Goal: Task Accomplishment & Management: Use online tool/utility

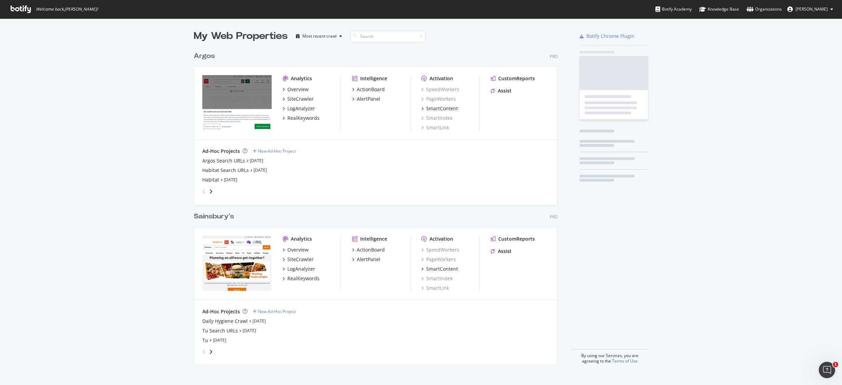
scroll to position [311, 359]
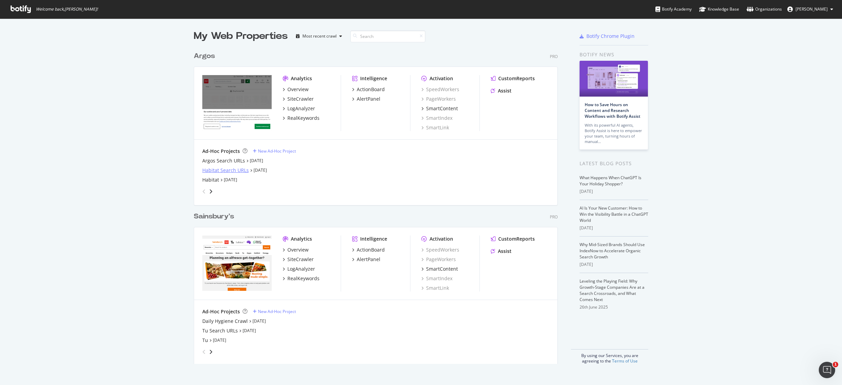
click at [228, 169] on div "Habitat Search URLs" at bounding box center [225, 170] width 46 height 7
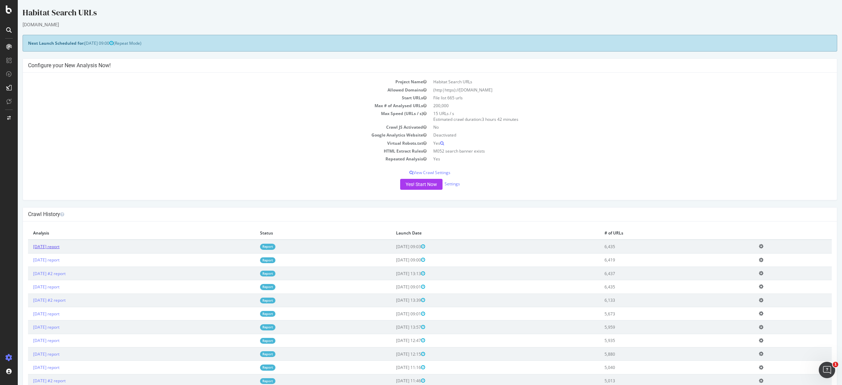
click at [59, 245] on link "[DATE] report" at bounding box center [46, 247] width 26 height 6
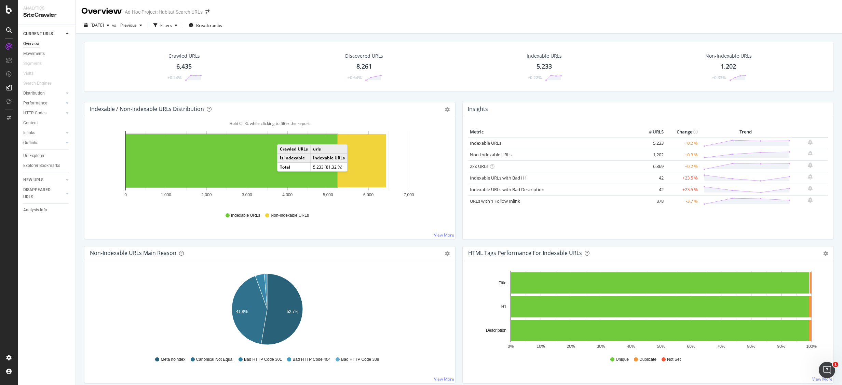
click at [383, 98] on div "Crawled URLs 6,435 +0.24% Discovered URLs 8,261 +0.64% Indexable URLs 5,233 +0.…" at bounding box center [459, 72] width 757 height 60
click at [470, 99] on div "Crawled URLs 6,435 +0.24% Discovered URLs 8,261 +0.64% Indexable URLs 5,233 +0.…" at bounding box center [459, 72] width 757 height 60
click at [48, 165] on div "Explorer Bookmarks" at bounding box center [41, 165] width 37 height 7
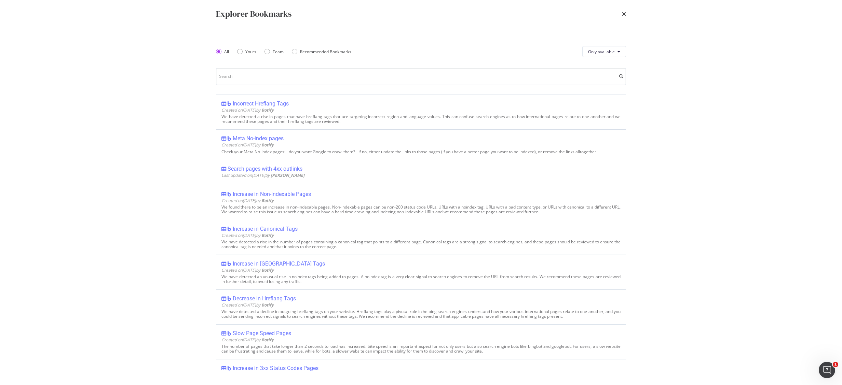
click at [48, 165] on div "Explorer Bookmarks All Yours Team Recommended Bookmarks Only available Incorrec…" at bounding box center [421, 192] width 842 height 385
click at [260, 81] on input "modal" at bounding box center [421, 76] width 410 height 17
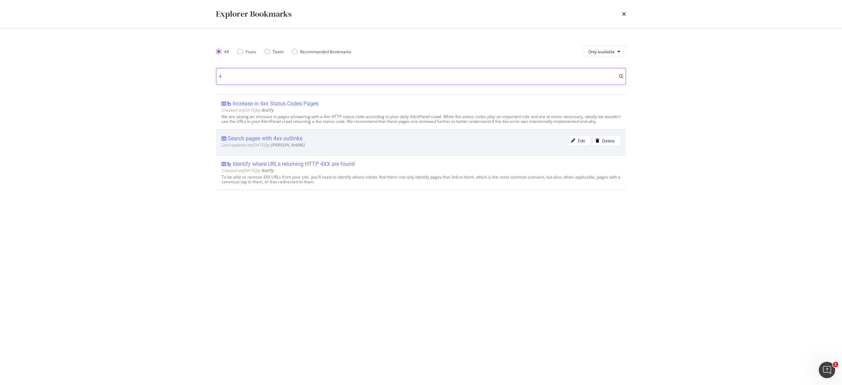
type input "4"
click at [291, 137] on div "Search pages with 4xx outlinks" at bounding box center [265, 138] width 75 height 7
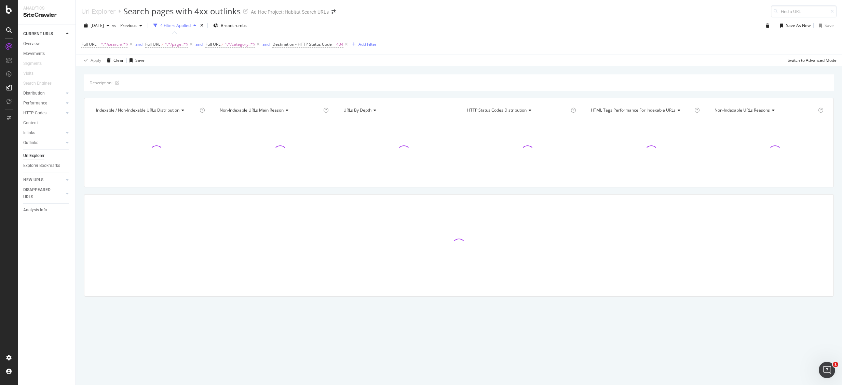
click at [474, 79] on div "Description:" at bounding box center [459, 82] width 750 height 17
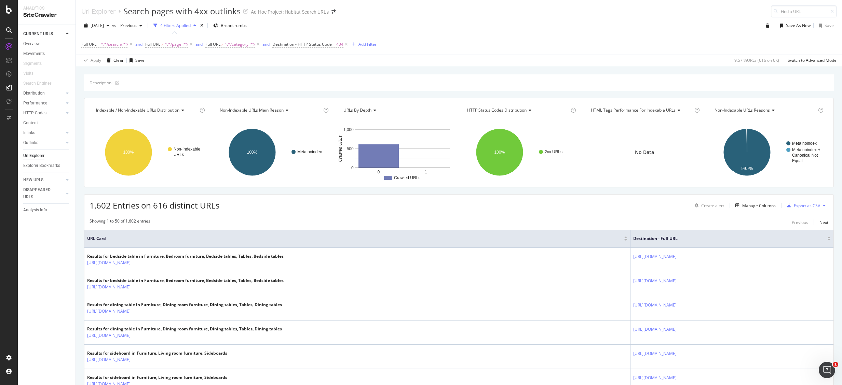
click at [820, 206] on button at bounding box center [824, 205] width 8 height 11
click at [795, 205] on div "Export as CSV" at bounding box center [807, 206] width 26 height 6
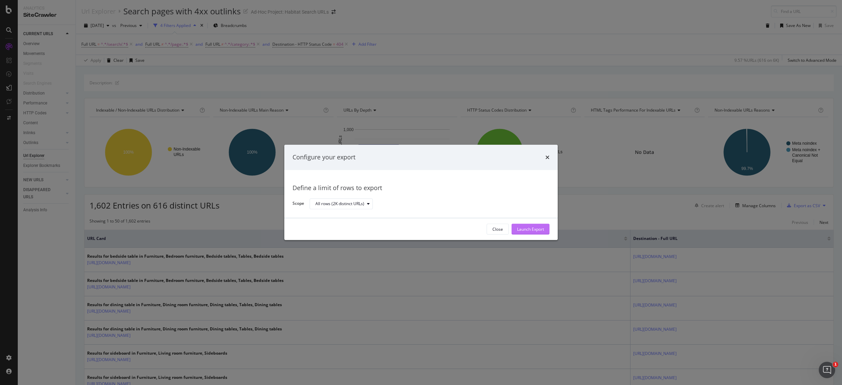
click at [524, 227] on div "Launch Export" at bounding box center [530, 230] width 27 height 6
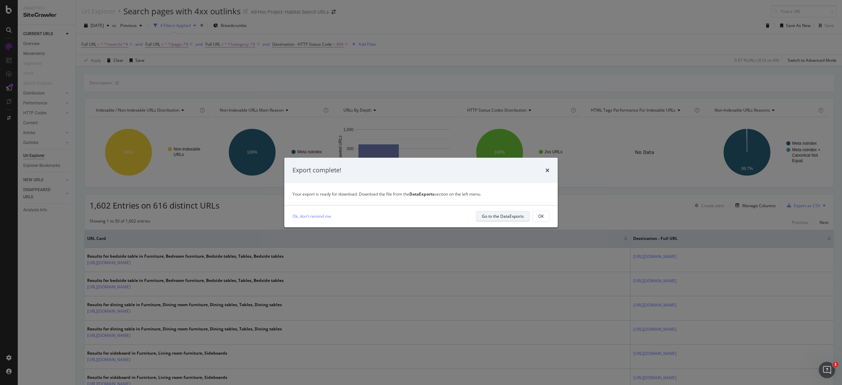
click at [501, 219] on div "Go to the DataExports" at bounding box center [503, 217] width 42 height 10
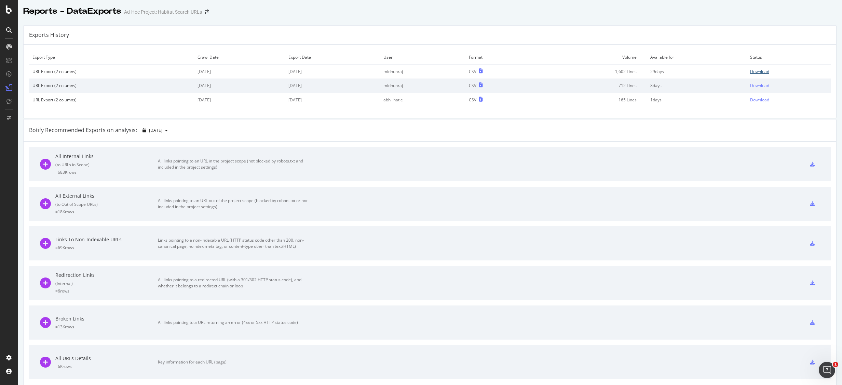
click at [751, 72] on div "Download" at bounding box center [759, 72] width 19 height 6
click at [8, 13] on icon at bounding box center [9, 9] width 6 height 8
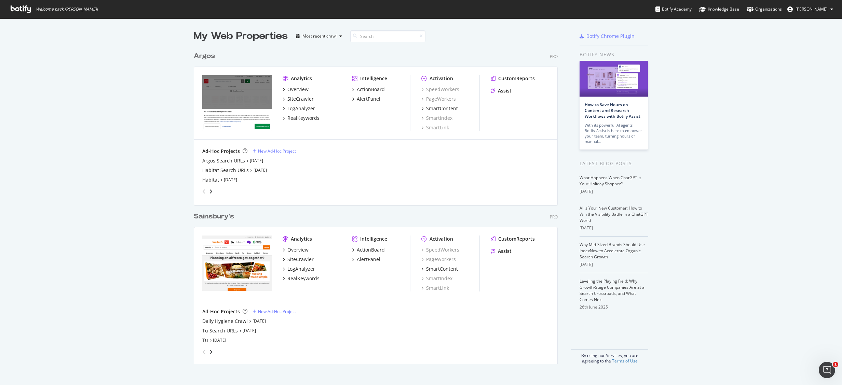
scroll to position [375, 821]
click at [221, 169] on div "Habitat Search URLs" at bounding box center [225, 170] width 46 height 7
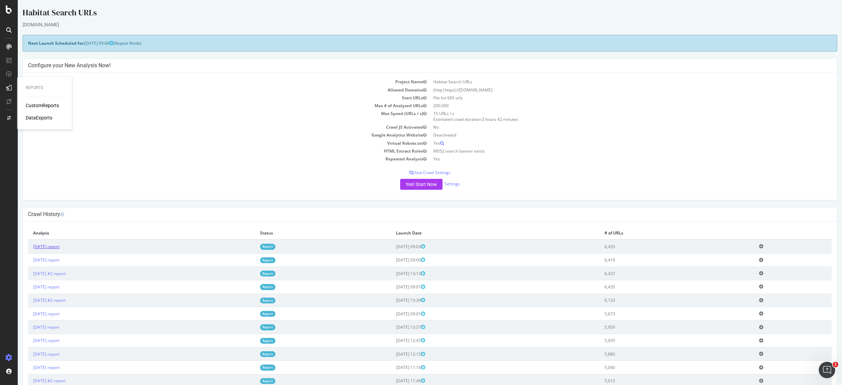
click at [59, 247] on link "[DATE] report" at bounding box center [46, 247] width 26 height 6
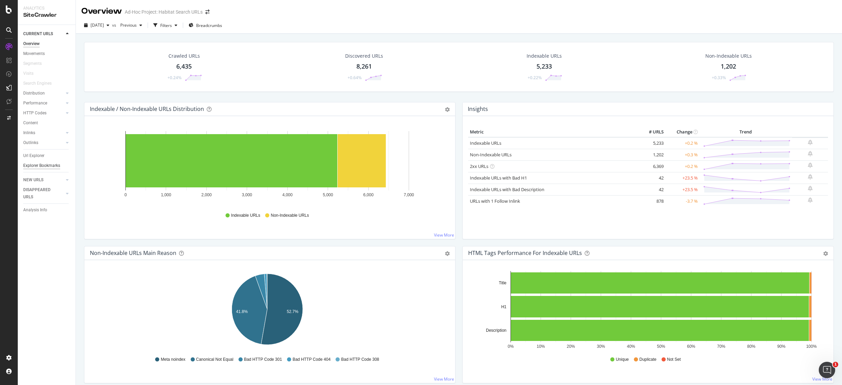
click at [44, 164] on div "Explorer Bookmarks" at bounding box center [41, 165] width 37 height 7
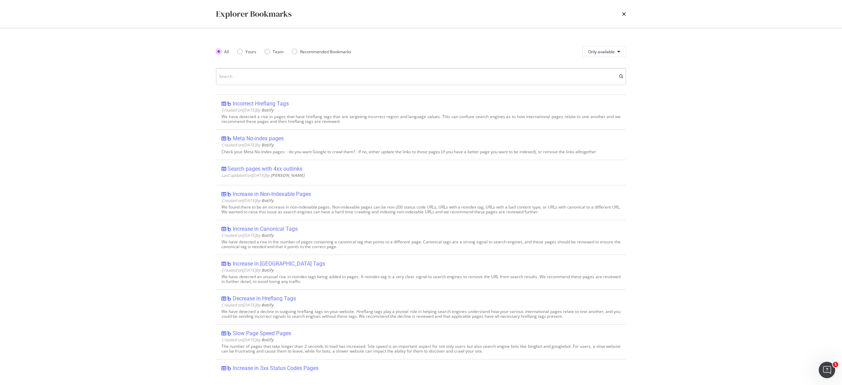
click at [261, 77] on input "modal" at bounding box center [421, 76] width 410 height 17
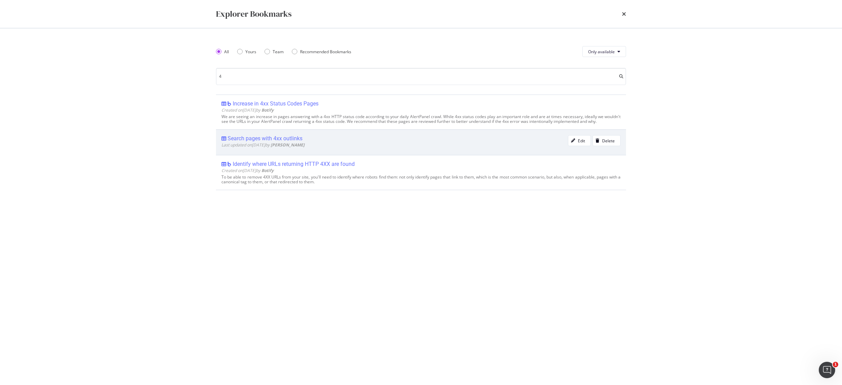
type input "4"
click at [286, 136] on div "Search pages with 4xx outlinks" at bounding box center [265, 138] width 75 height 7
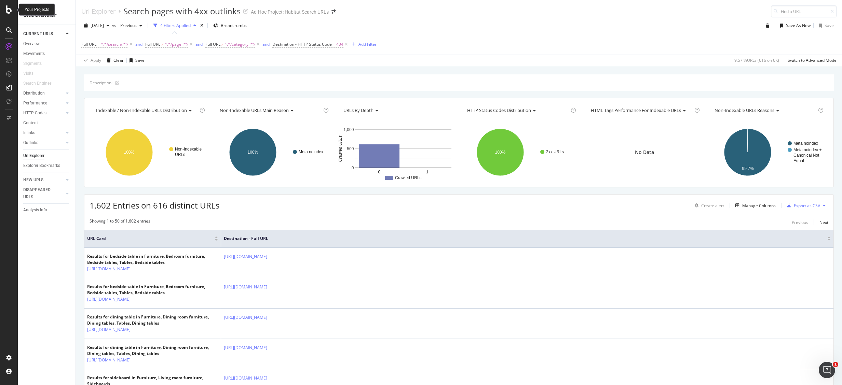
click at [4, 6] on div at bounding box center [9, 9] width 16 height 8
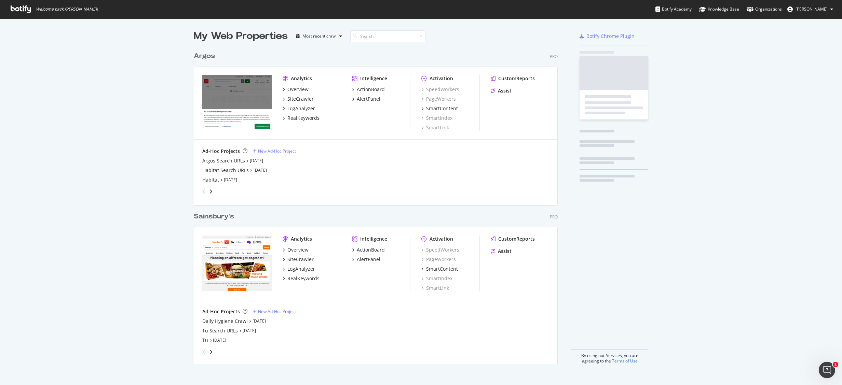
scroll to position [375, 821]
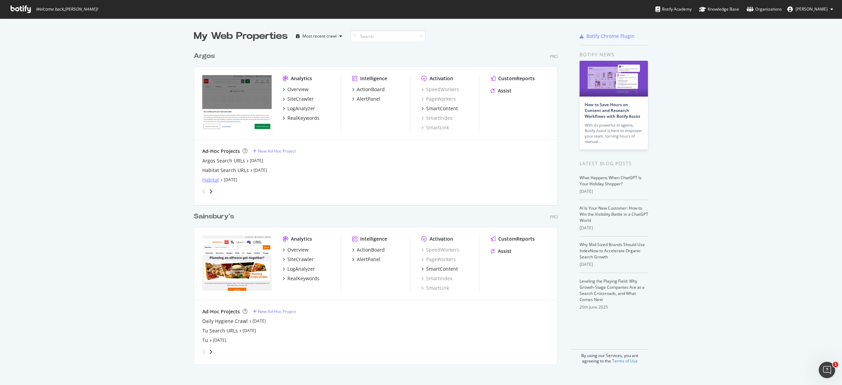
click at [203, 178] on div "Habitat" at bounding box center [210, 180] width 17 height 7
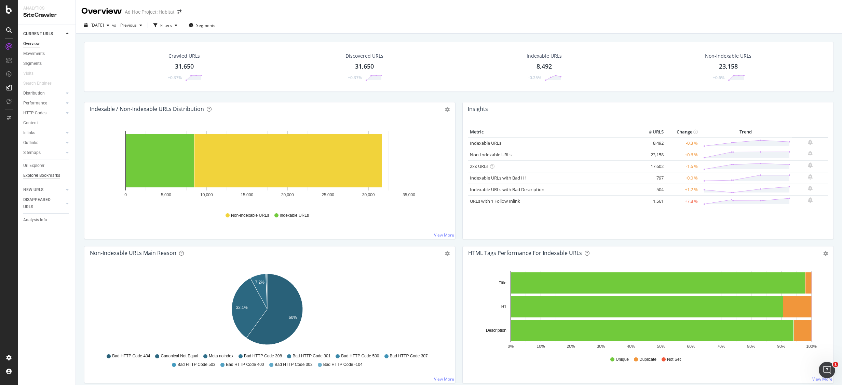
click at [39, 175] on div "Explorer Bookmarks" at bounding box center [41, 175] width 37 height 7
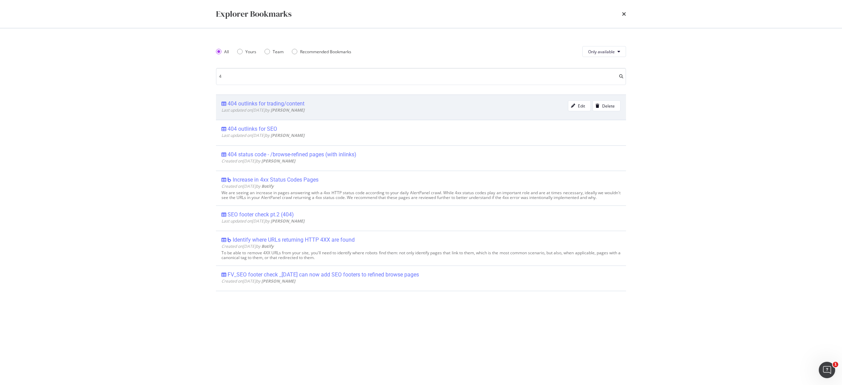
type input "4"
click at [282, 105] on div "404 outlinks for trading/content" at bounding box center [266, 103] width 77 height 7
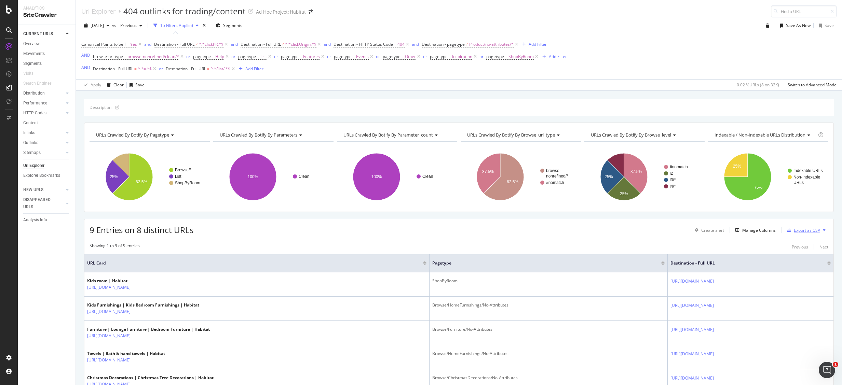
click at [797, 230] on div "Export as CSV" at bounding box center [807, 231] width 26 height 6
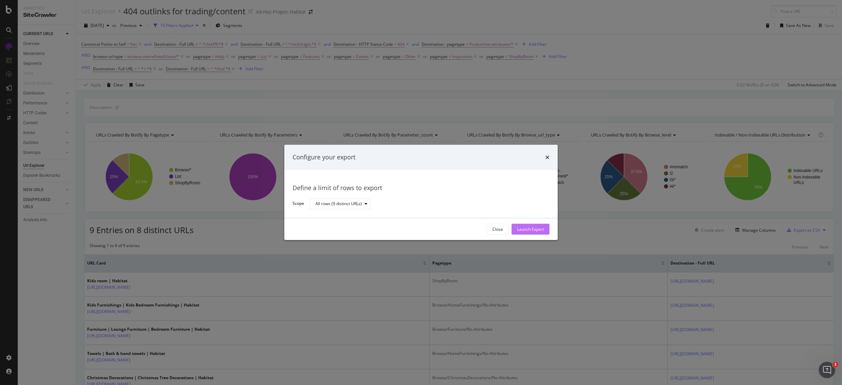
click at [538, 228] on div "Launch Export" at bounding box center [530, 230] width 27 height 6
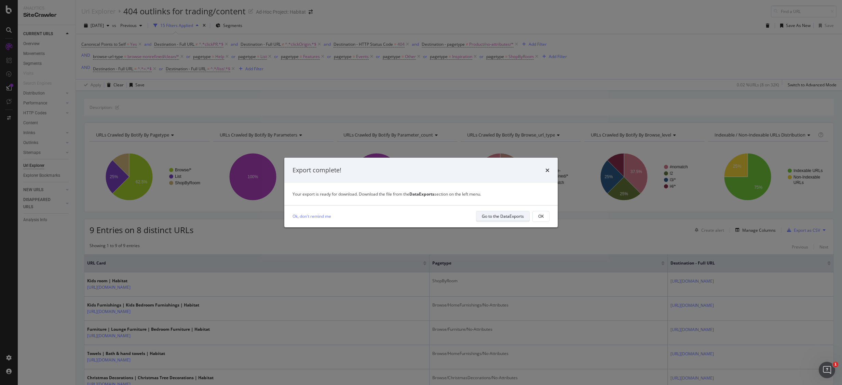
click at [496, 215] on div "Go to the DataExports" at bounding box center [503, 217] width 42 height 6
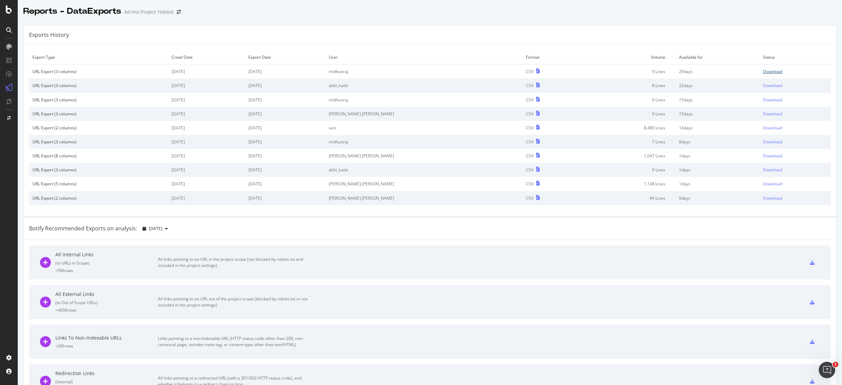
click at [763, 72] on div "Download" at bounding box center [772, 72] width 19 height 6
click at [532, 11] on div "Reports - DataExports Ad-Hoc Project: Habitat" at bounding box center [430, 8] width 824 height 17
click at [7, 5] on div at bounding box center [9, 192] width 18 height 385
click at [12, 11] on icon at bounding box center [9, 9] width 6 height 8
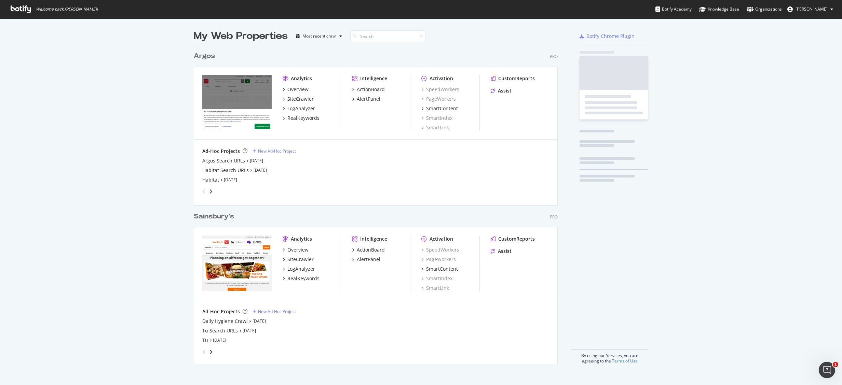
scroll to position [375, 821]
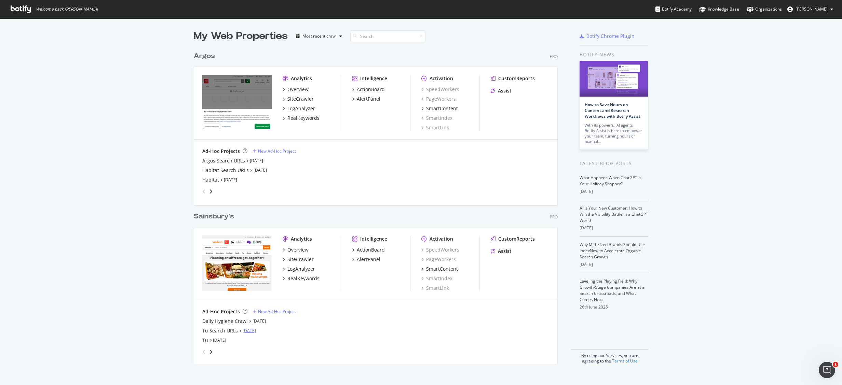
click at [256, 331] on link "[DATE]" at bounding box center [249, 331] width 13 height 6
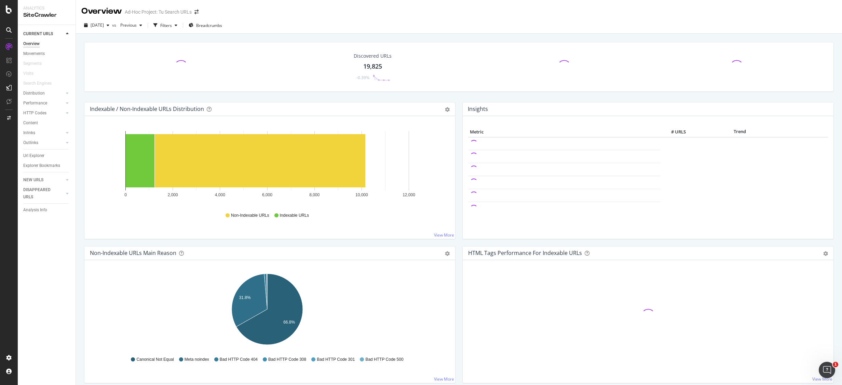
click at [9, 16] on div at bounding box center [9, 192] width 18 height 385
click at [9, 15] on div at bounding box center [9, 192] width 18 height 385
click at [7, 10] on icon at bounding box center [9, 9] width 6 height 8
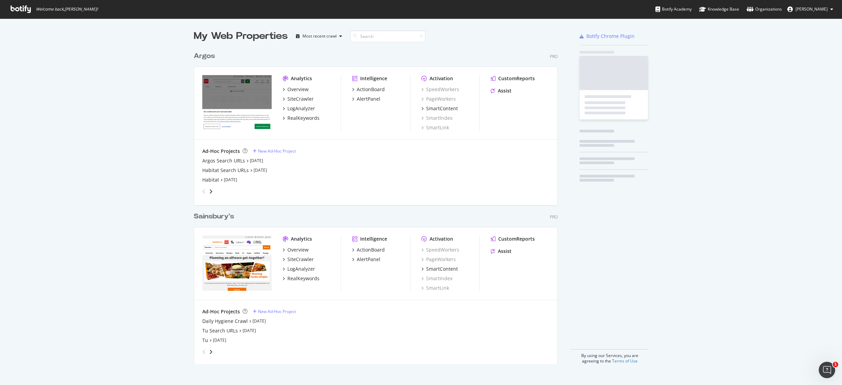
scroll to position [375, 821]
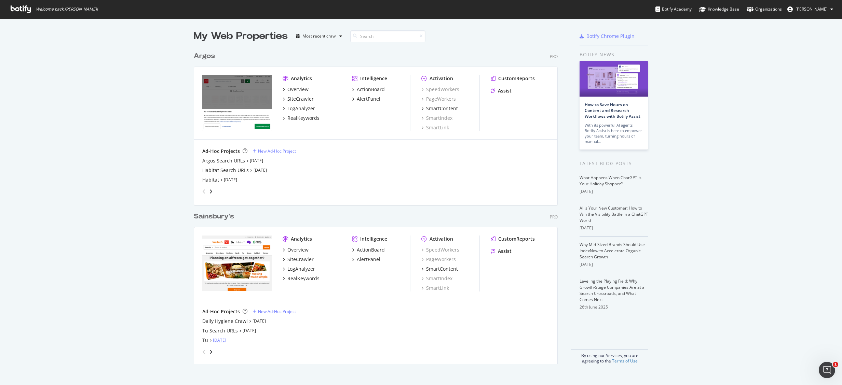
click at [218, 339] on link "[DATE]" at bounding box center [219, 341] width 13 height 6
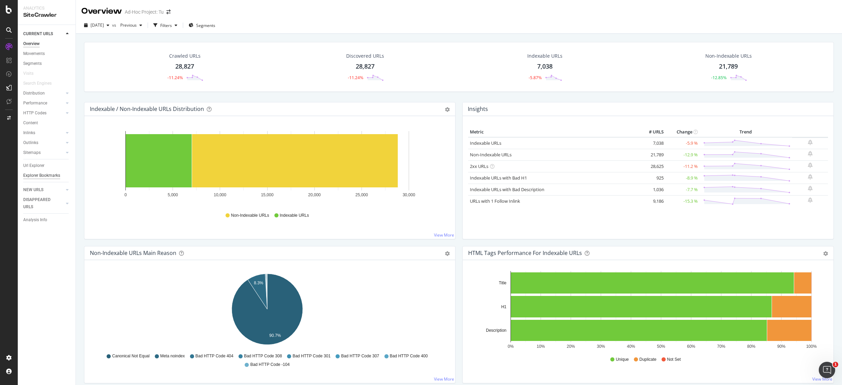
click at [52, 174] on div "Explorer Bookmarks" at bounding box center [41, 175] width 37 height 7
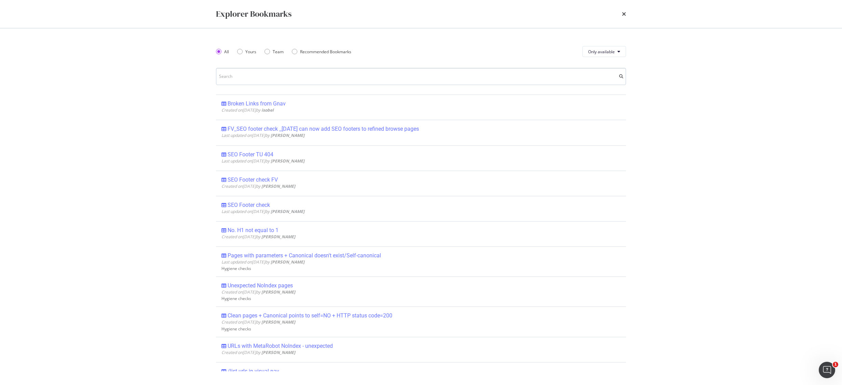
click at [256, 74] on input "modal" at bounding box center [421, 76] width 410 height 17
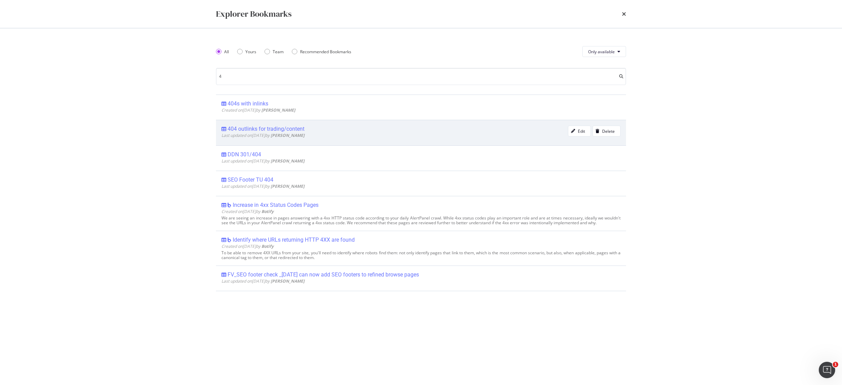
type input "4"
click at [271, 129] on div "404 outlinks for trading/content" at bounding box center [266, 129] width 77 height 7
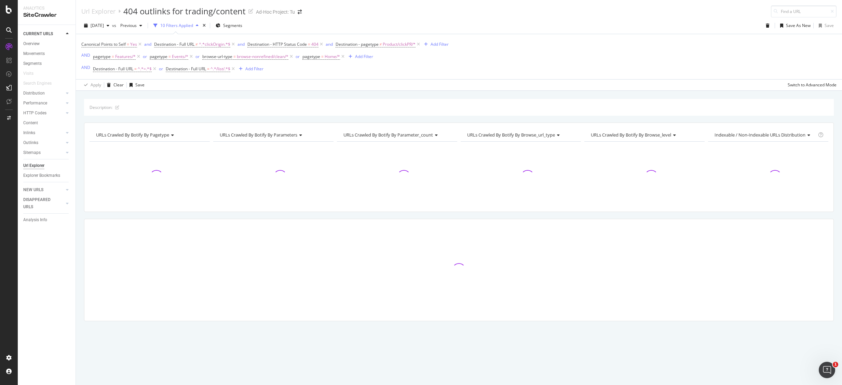
click at [553, 96] on div "Description: URLs Crawled By Botify By pagetype Chart (by Value) Table Expand E…" at bounding box center [459, 99] width 766 height 16
click at [558, 96] on div "Description: URLs Crawled By Botify By pagetype Chart (by Value) Table Expand E…" at bounding box center [459, 99] width 766 height 16
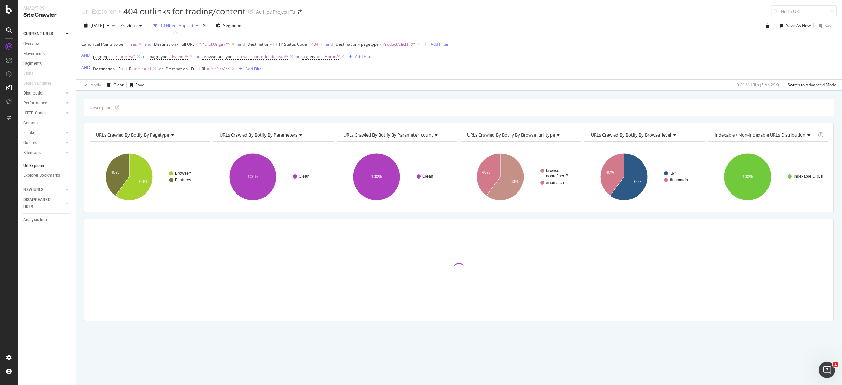
click at [558, 96] on div "Description: URLs Crawled By Botify By pagetype Chart (by Value) Table Expand E…" at bounding box center [459, 99] width 766 height 16
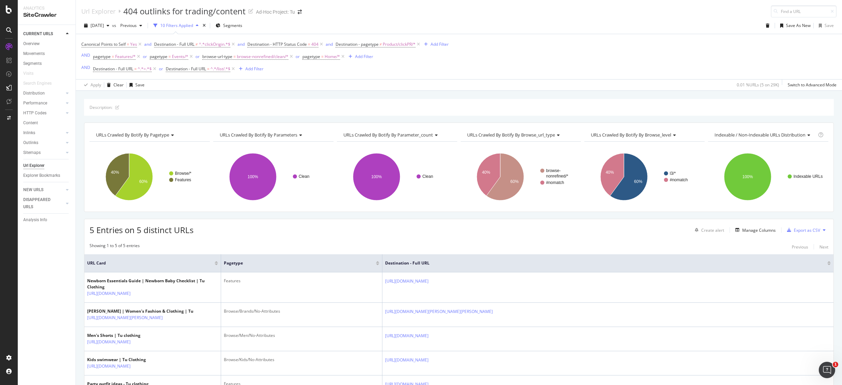
click at [559, 96] on div "Description: URLs Crawled By Botify By pagetype Chart (by Value) Table Expand E…" at bounding box center [459, 99] width 766 height 16
click at [802, 229] on div "Export as CSV" at bounding box center [802, 230] width 36 height 10
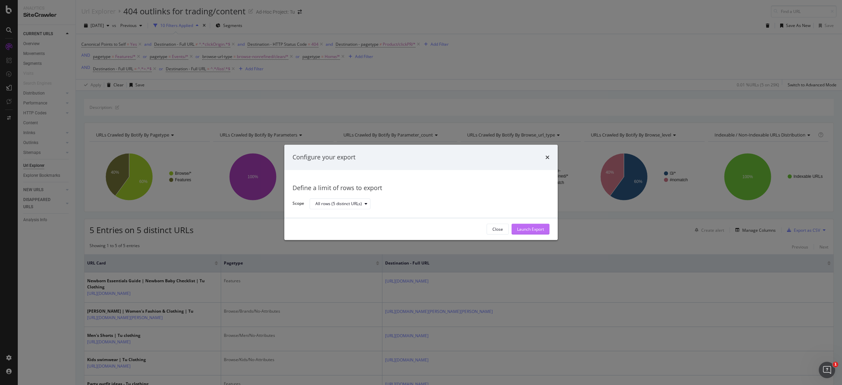
click at [535, 228] on div "Launch Export" at bounding box center [530, 230] width 27 height 6
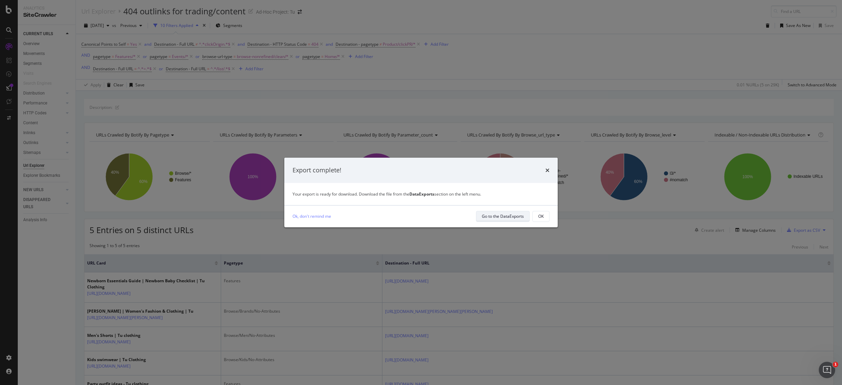
click at [509, 213] on div "Go to the DataExports" at bounding box center [503, 217] width 42 height 10
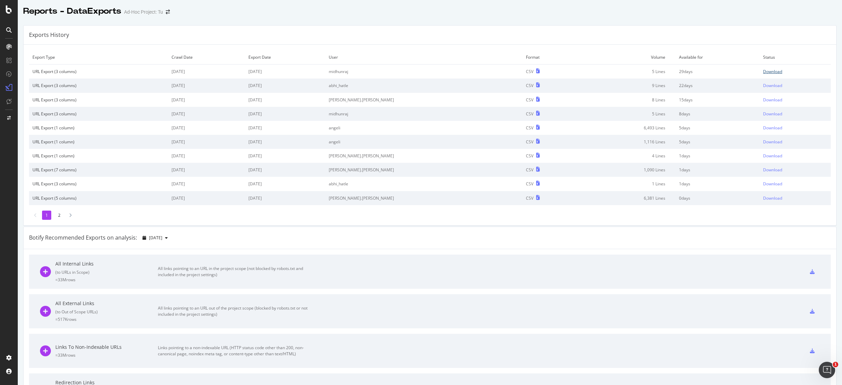
click at [763, 72] on div "Download" at bounding box center [772, 72] width 19 height 6
click at [489, 9] on div "Reports - DataExports Ad-Hoc Project: Tu" at bounding box center [430, 8] width 824 height 17
click at [5, 11] on div at bounding box center [9, 9] width 16 height 8
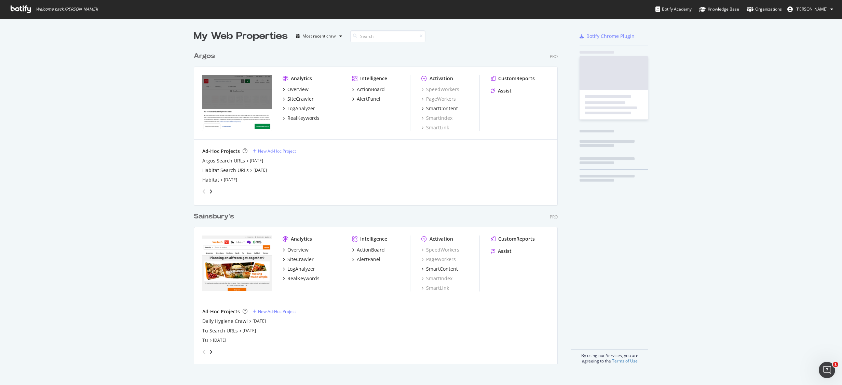
scroll to position [375, 821]
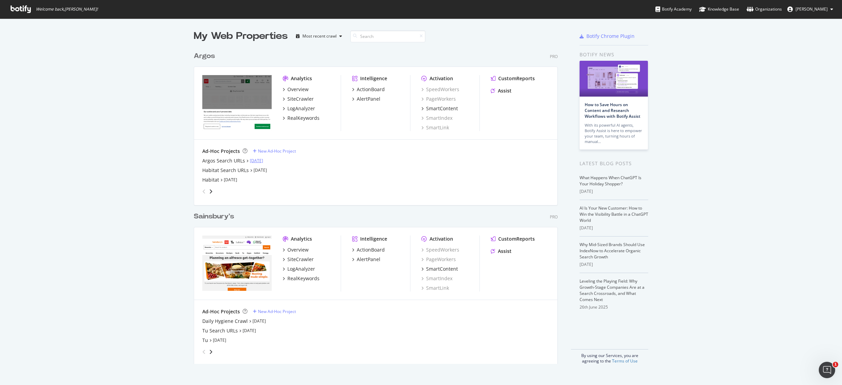
click at [256, 159] on link "[DATE]" at bounding box center [256, 161] width 13 height 6
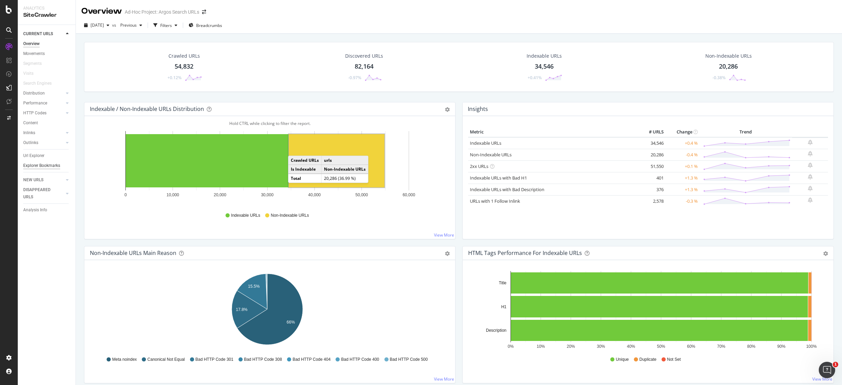
click at [40, 165] on div "Explorer Bookmarks" at bounding box center [41, 165] width 37 height 7
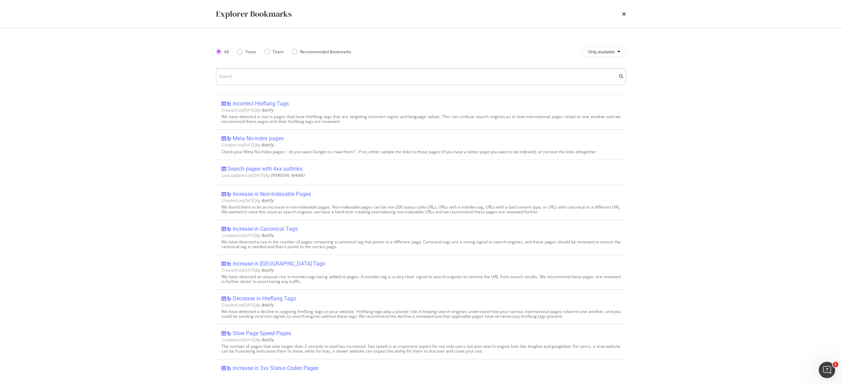
click at [265, 81] on input "modal" at bounding box center [421, 76] width 410 height 17
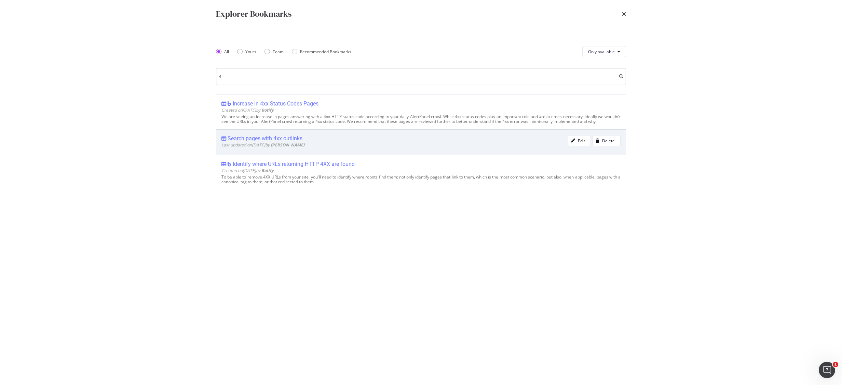
type input "4"
click at [282, 140] on div "Search pages with 4xx outlinks" at bounding box center [265, 138] width 75 height 7
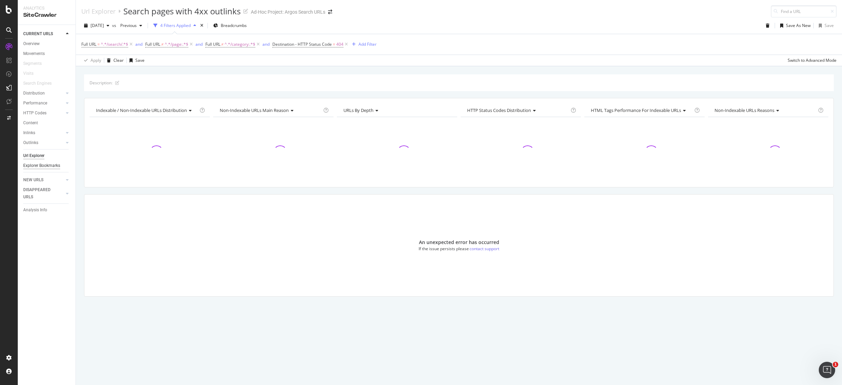
click at [47, 165] on div "Explorer Bookmarks" at bounding box center [41, 165] width 37 height 7
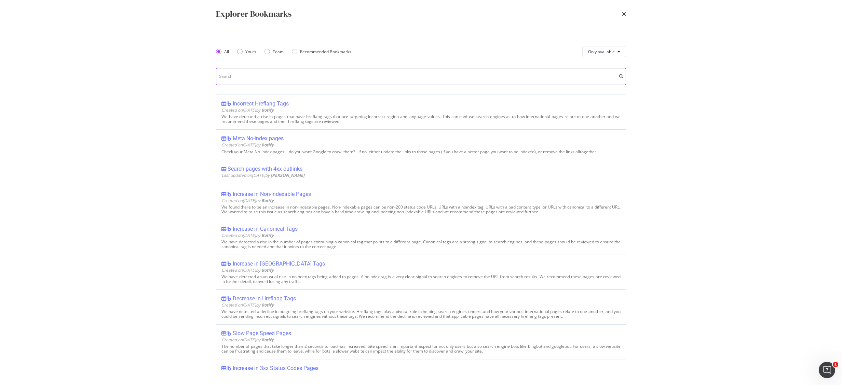
click at [400, 82] on input "modal" at bounding box center [421, 76] width 410 height 17
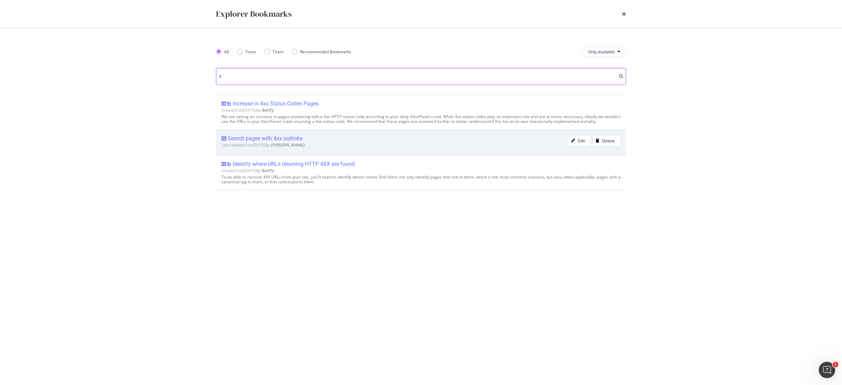
type input "4"
click at [286, 138] on div "Search pages with 4xx outlinks" at bounding box center [265, 138] width 75 height 7
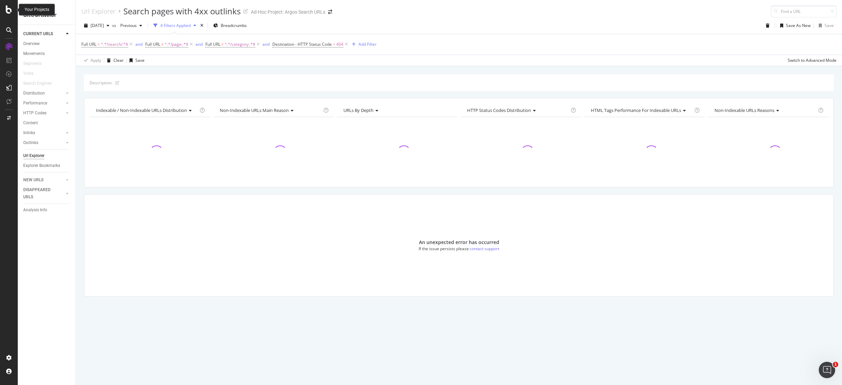
click at [8, 13] on icon at bounding box center [9, 9] width 6 height 8
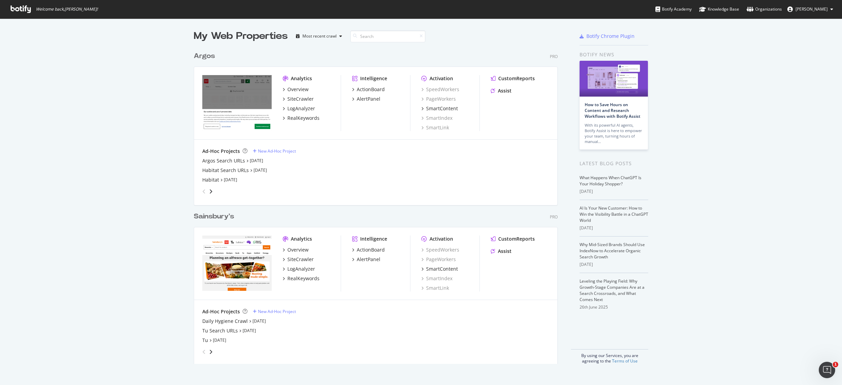
scroll to position [375, 821]
click at [258, 162] on link "[DATE]" at bounding box center [256, 161] width 13 height 6
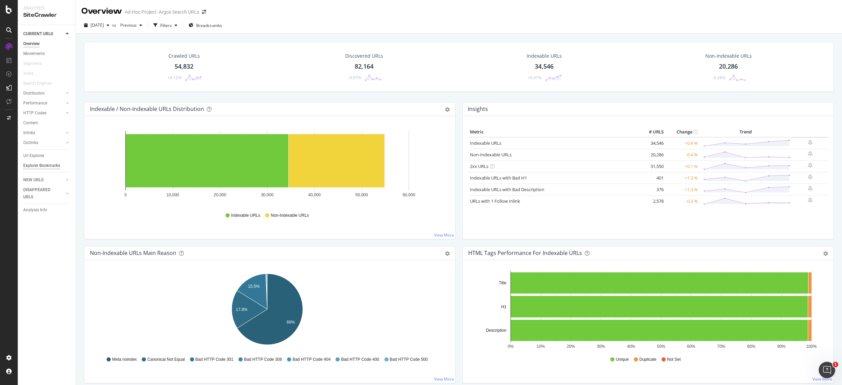
click at [44, 168] on div "Explorer Bookmarks" at bounding box center [41, 165] width 37 height 7
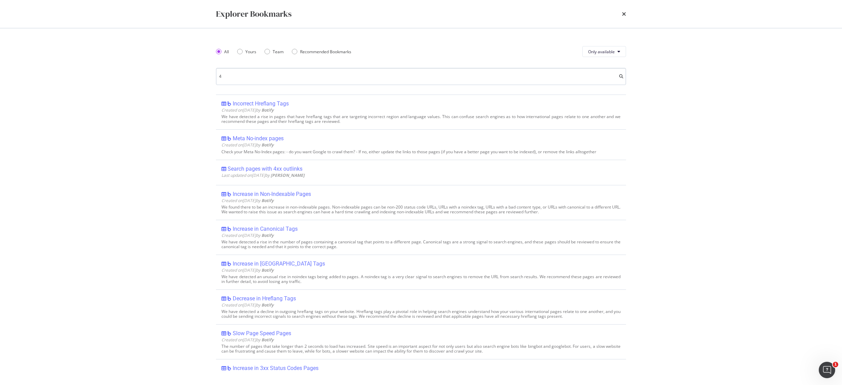
click at [234, 78] on input "4" at bounding box center [421, 76] width 410 height 17
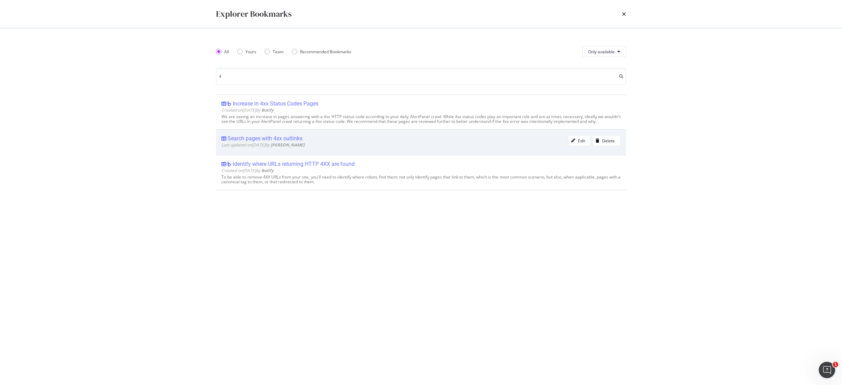
type input "4"
click at [295, 137] on div "Search pages with 4xx outlinks" at bounding box center [265, 138] width 75 height 7
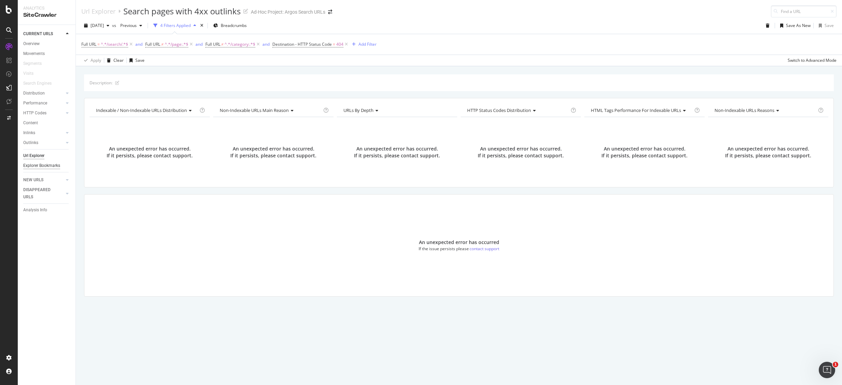
click at [40, 165] on div "Explorer Bookmarks" at bounding box center [41, 165] width 37 height 7
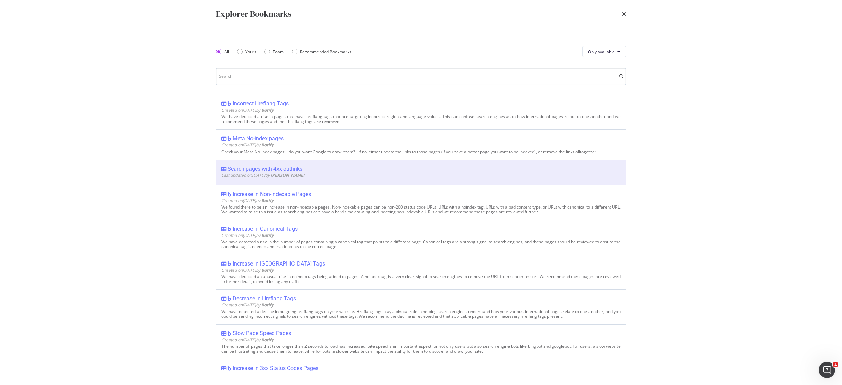
click at [251, 76] on input "modal" at bounding box center [421, 76] width 410 height 17
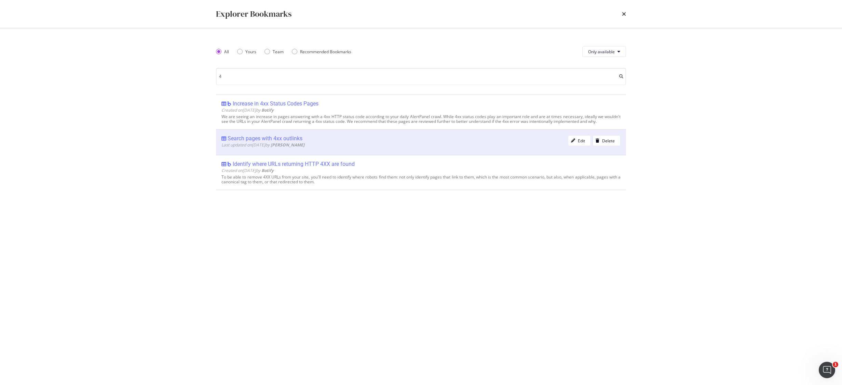
type input "4"
click at [295, 139] on div "Search pages with 4xx outlinks" at bounding box center [265, 138] width 75 height 7
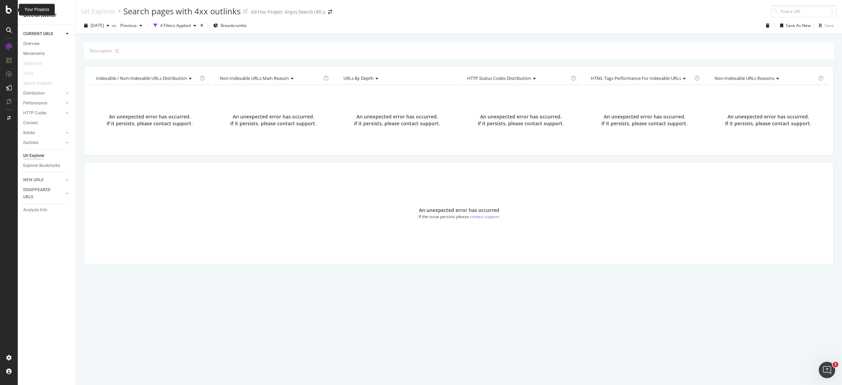
click at [13, 10] on div at bounding box center [9, 9] width 16 height 8
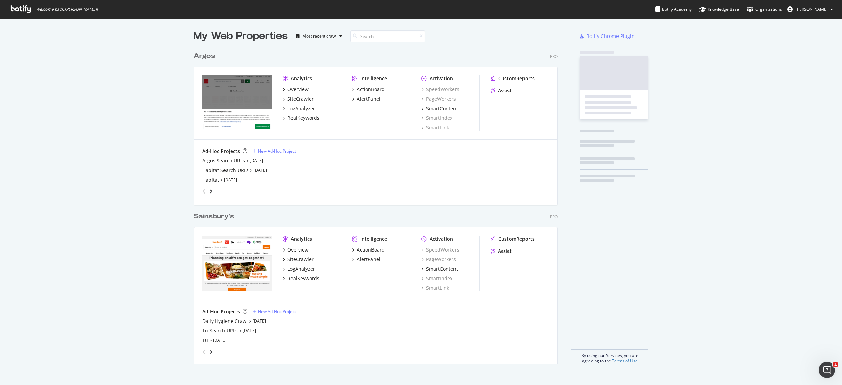
scroll to position [375, 821]
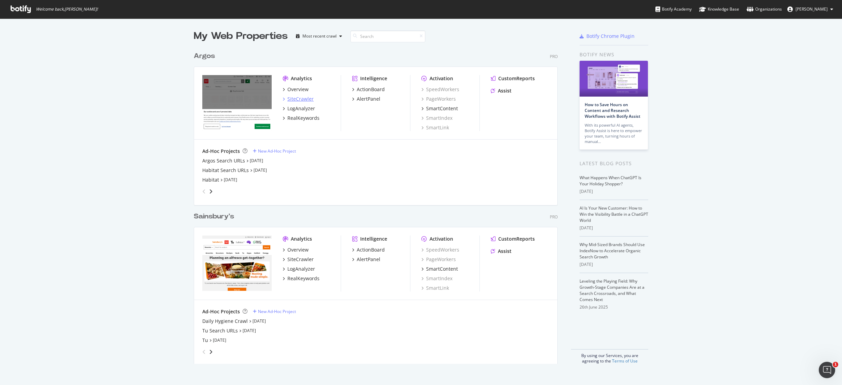
click at [297, 98] on div "SiteCrawler" at bounding box center [300, 99] width 26 height 7
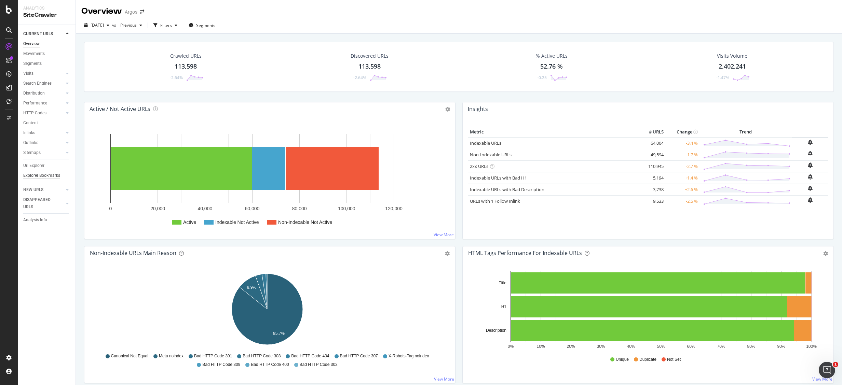
click at [53, 173] on div "Explorer Bookmarks" at bounding box center [41, 175] width 37 height 7
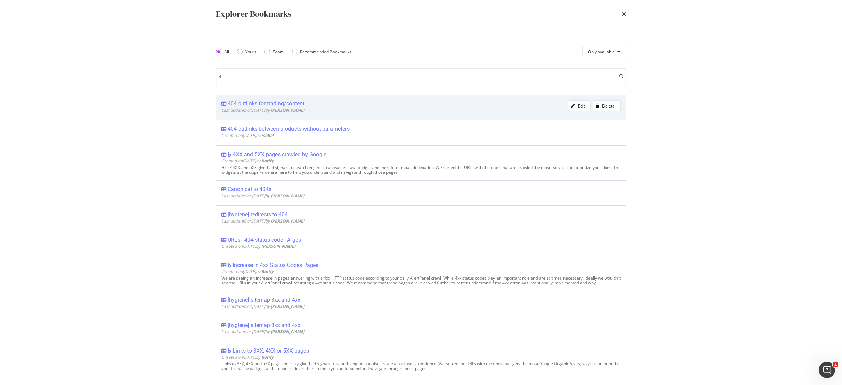
type input "4"
click at [279, 101] on div "404 outlinks for trading/content" at bounding box center [266, 103] width 77 height 7
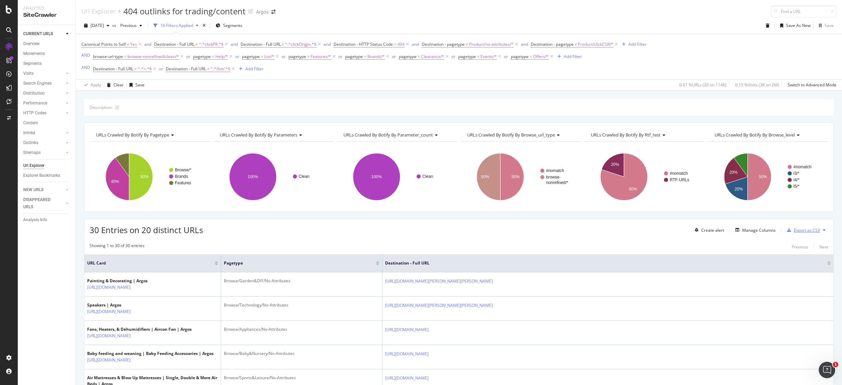
click at [801, 233] on div "Export as CSV" at bounding box center [807, 231] width 26 height 6
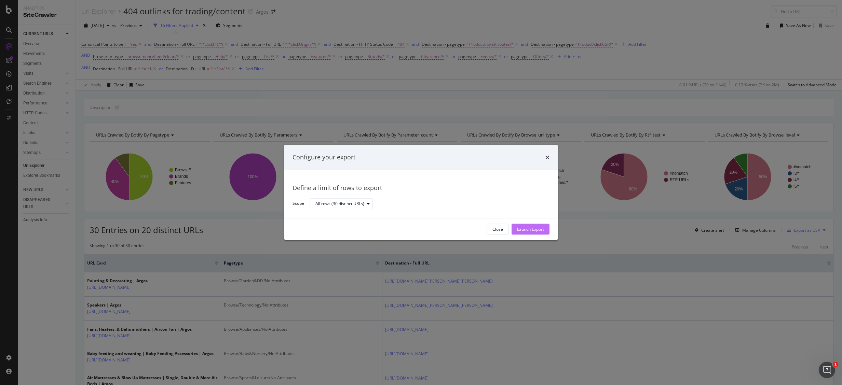
click at [542, 227] on div "Launch Export" at bounding box center [530, 230] width 27 height 6
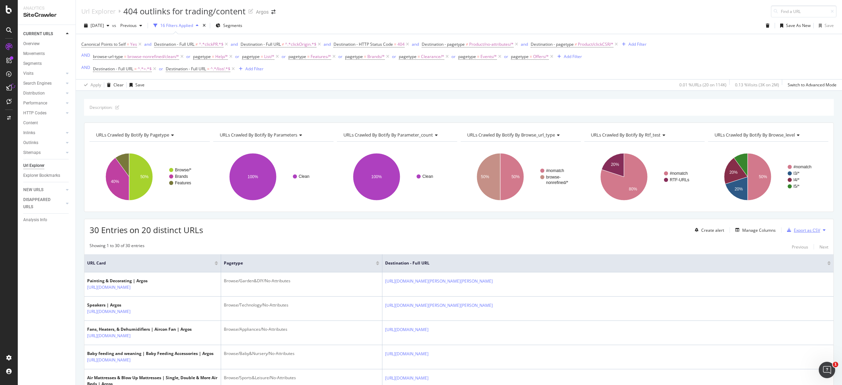
scroll to position [72, 0]
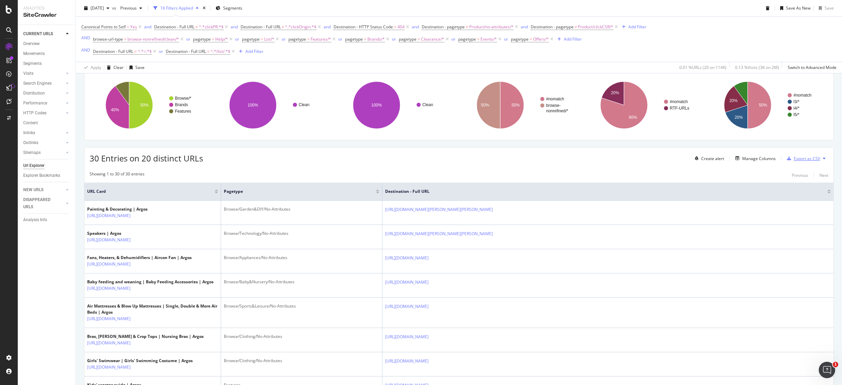
click at [808, 156] on div "Export as CSV" at bounding box center [802, 158] width 36 height 10
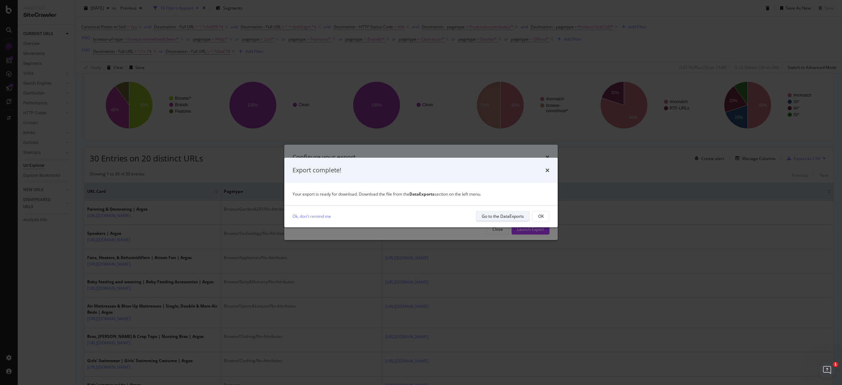
click at [510, 214] on div "Go to the DataExports" at bounding box center [503, 217] width 42 height 6
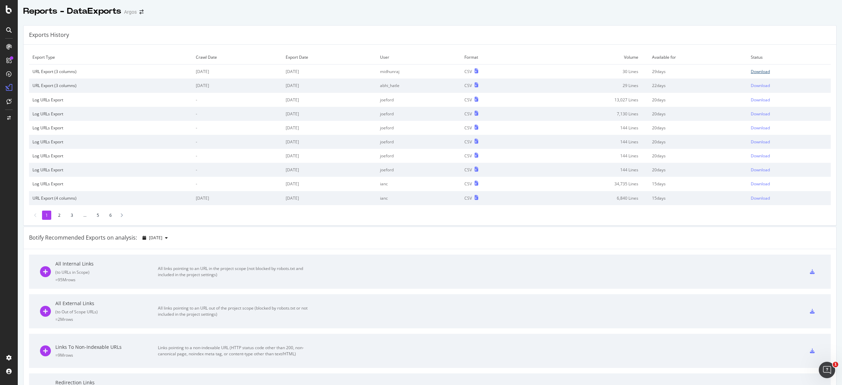
click at [751, 70] on div "Download" at bounding box center [760, 72] width 19 height 6
click at [370, 257] on div "All Internal Links ( to URLs in Scope ) = 95M rows All links pointing to an URL…" at bounding box center [430, 272] width 780 height 34
click at [6, 5] on icon at bounding box center [9, 9] width 6 height 8
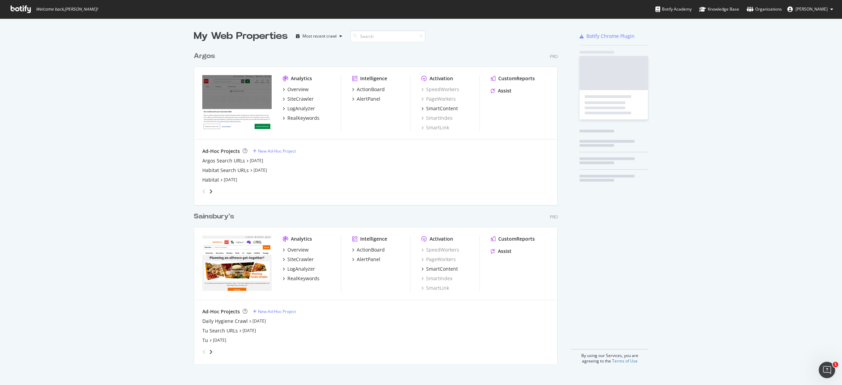
scroll to position [375, 821]
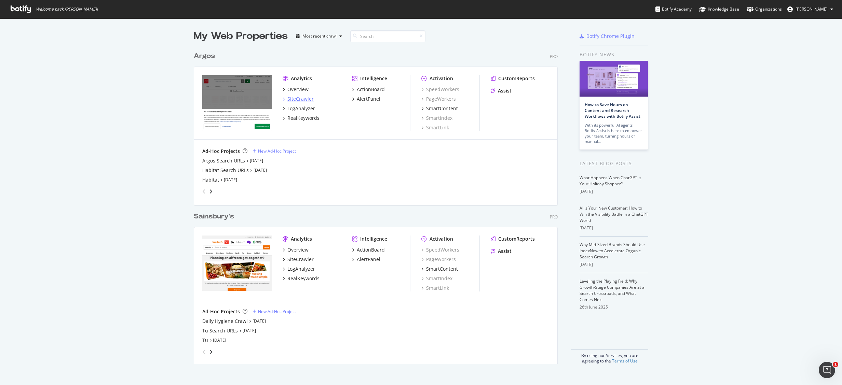
click at [293, 100] on div "SiteCrawler" at bounding box center [300, 99] width 26 height 7
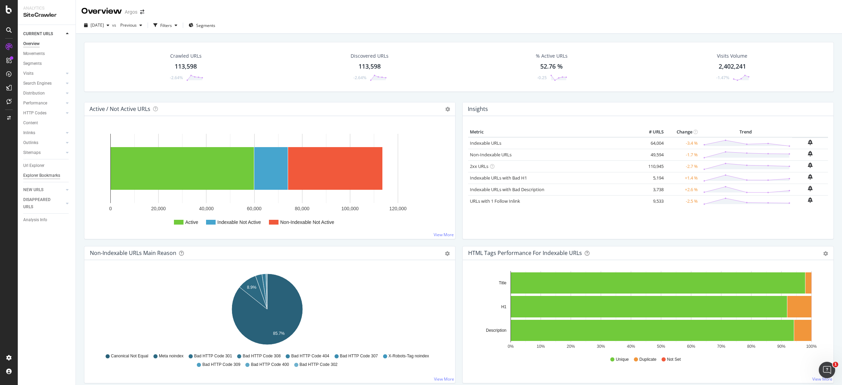
click at [47, 176] on div "Explorer Bookmarks" at bounding box center [41, 175] width 37 height 7
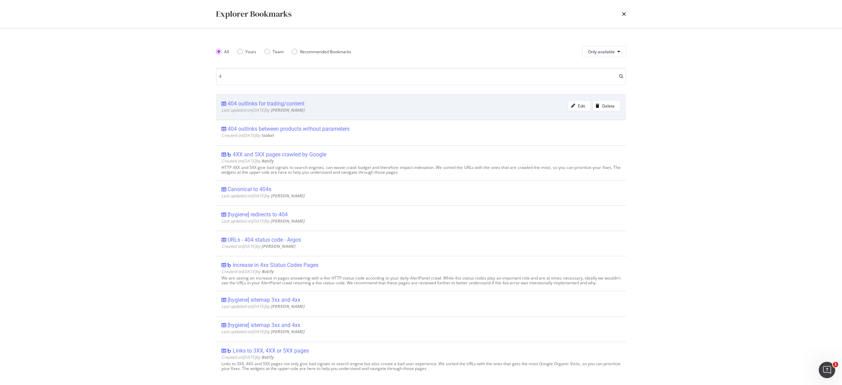
type input "4"
click at [301, 100] on div "404 outlinks for trading/content" at bounding box center [266, 103] width 77 height 7
